Goal: Information Seeking & Learning: Learn about a topic

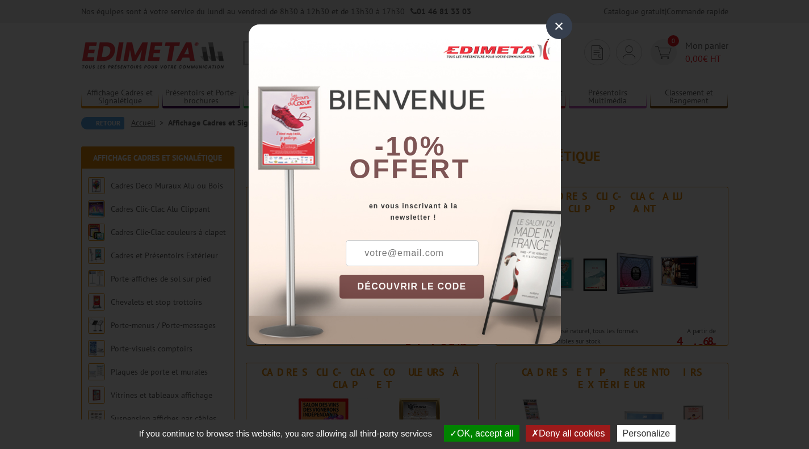
click at [553, 26] on div "×" at bounding box center [559, 26] width 26 height 26
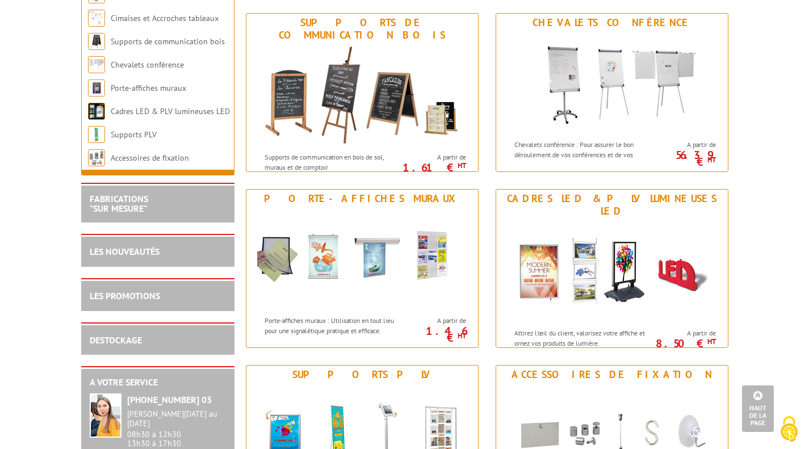
scroll to position [1231, 0]
click at [353, 332] on p "Porte-affiches muraux : Utilisation en tout lieu pour une signalétique pratique…" at bounding box center [335, 324] width 141 height 19
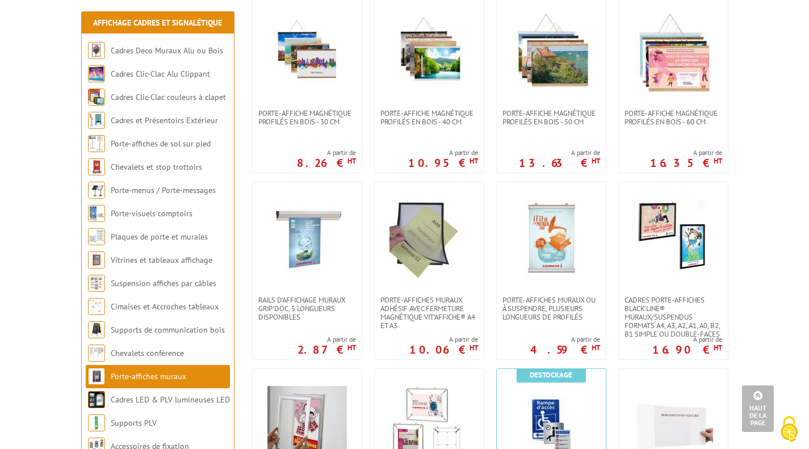
scroll to position [258, 0]
click at [656, 325] on span "Cadres porte-affiches Black’Line® muraux/suspendus Formats A4, A3, A2, A1, A0, …" at bounding box center [674, 316] width 98 height 43
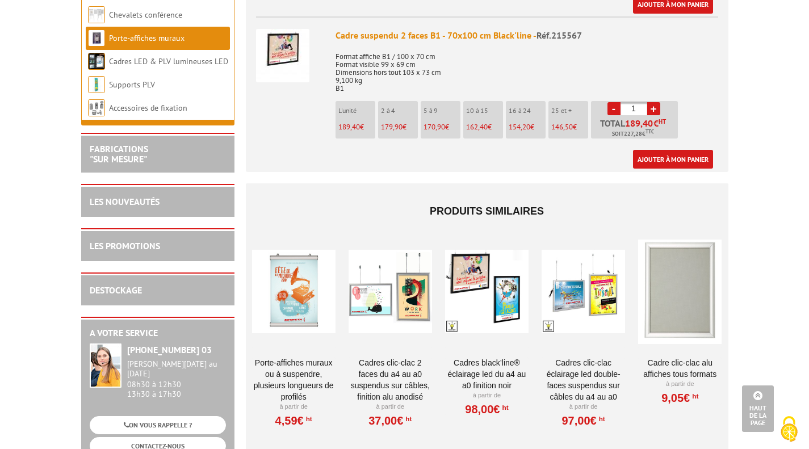
scroll to position [2327, 0]
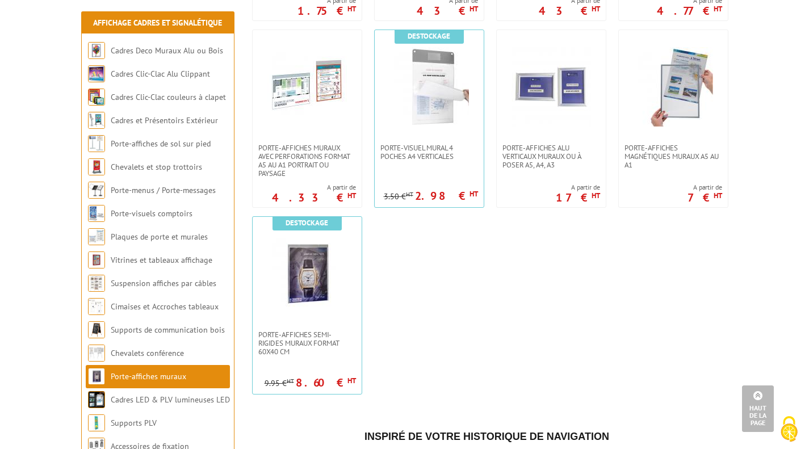
scroll to position [971, 0]
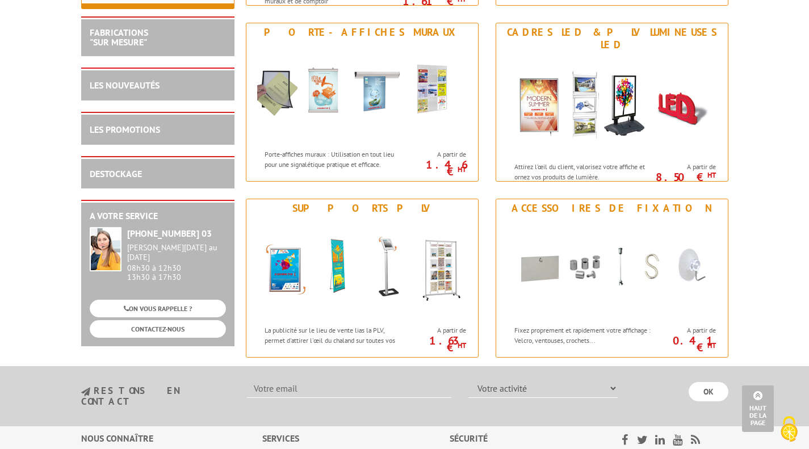
scroll to position [1397, 0]
